Goal: Task Accomplishment & Management: Complete application form

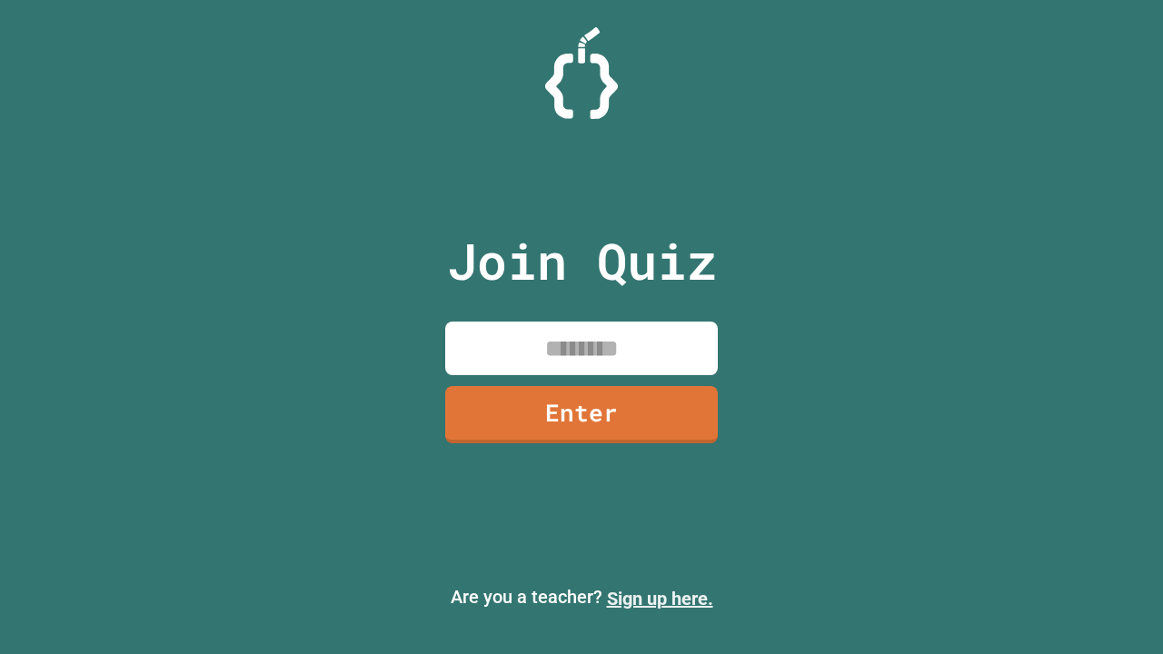
click at [660, 599] on link "Sign up here." at bounding box center [660, 599] width 106 height 22
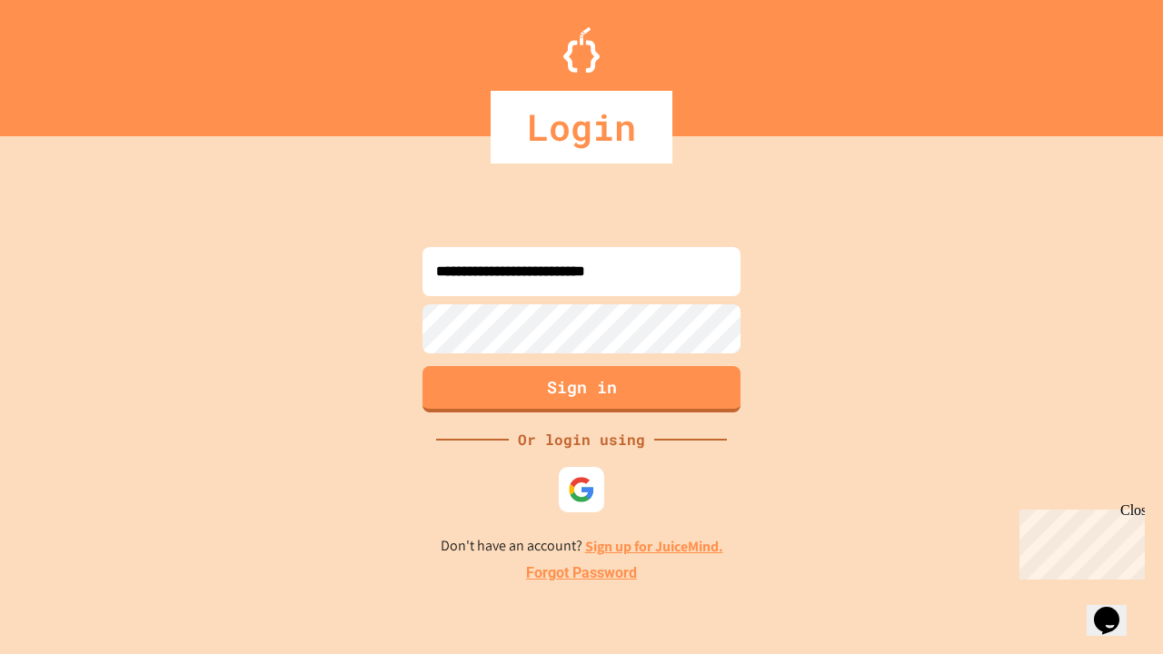
type input "**********"
